Goal: Task Accomplishment & Management: Manage account settings

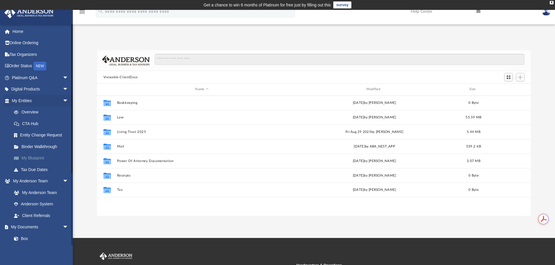
scroll to position [128, 429]
click at [40, 157] on link "My Blueprint" at bounding box center [42, 159] width 69 height 12
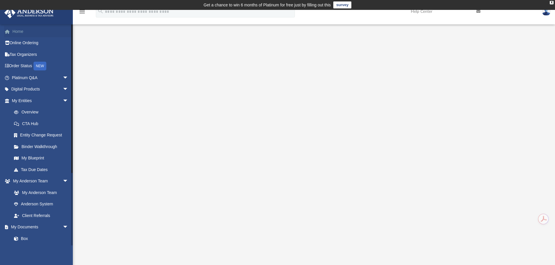
click at [11, 31] on span at bounding box center [10, 32] width 4 height 4
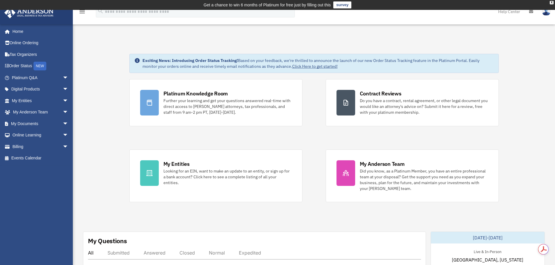
click at [548, 12] on img at bounding box center [546, 11] width 9 height 8
click at [439, 50] on link "Logout" at bounding box center [451, 51] width 58 height 12
